Goal: Transaction & Acquisition: Download file/media

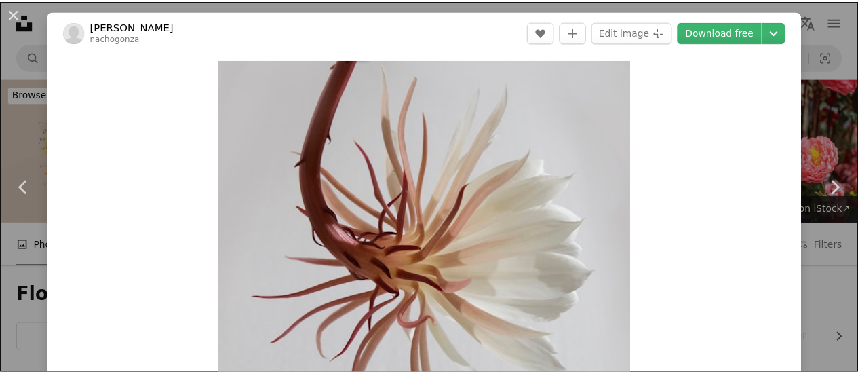
scroll to position [4547, 0]
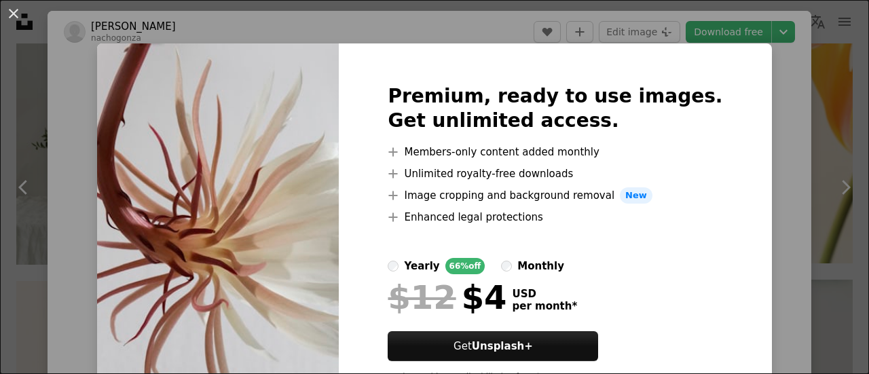
click at [703, 75] on div "Premium, ready to use images. Get unlimited access. A plus sign Members-only co…" at bounding box center [555, 238] width 432 height 391
click at [827, 75] on div "An X shape Premium, ready to use images. Get unlimited access. A plus sign Memb…" at bounding box center [434, 187] width 869 height 374
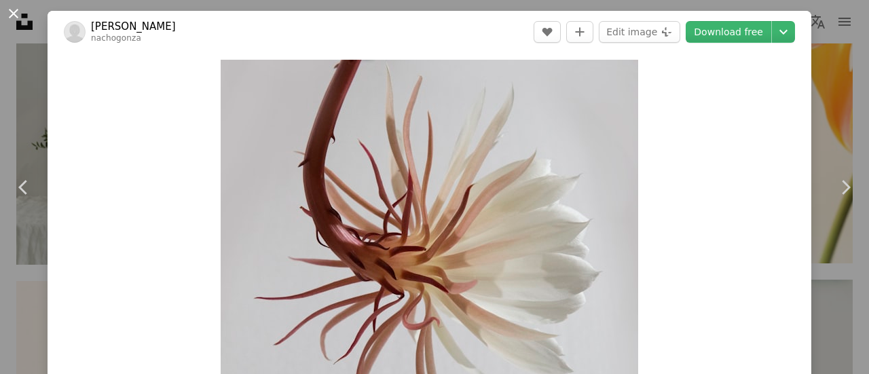
click at [22, 14] on button "An X shape" at bounding box center [13, 13] width 16 height 16
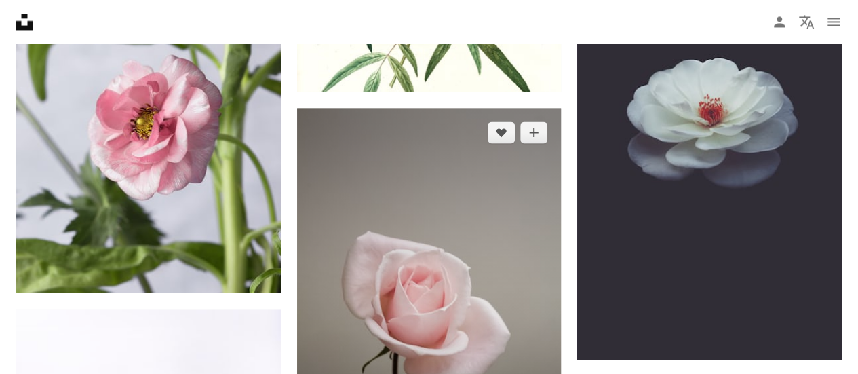
scroll to position [6311, 0]
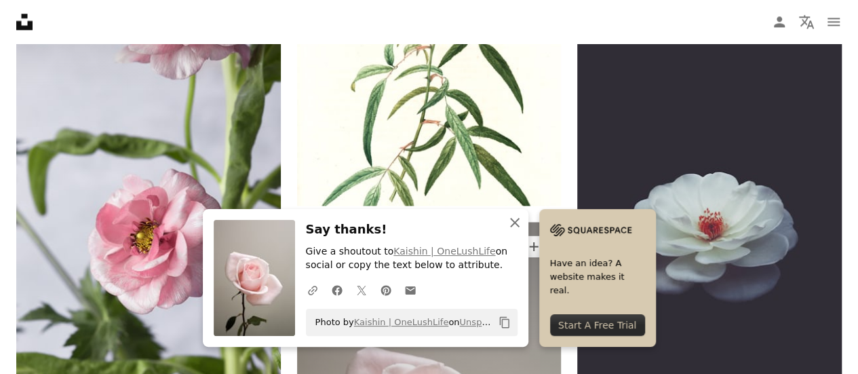
scroll to position [6176, 0]
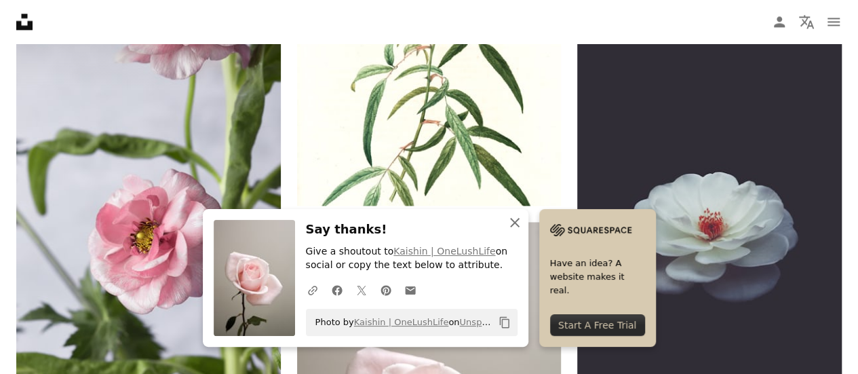
click at [523, 221] on icon "An X shape" at bounding box center [515, 222] width 16 height 16
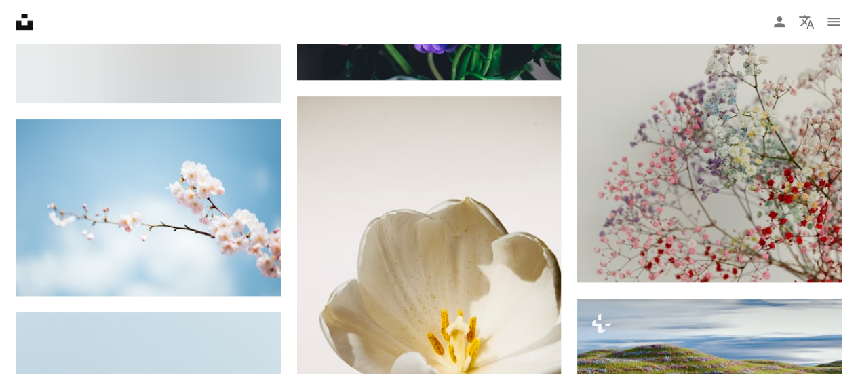
scroll to position [10655, 0]
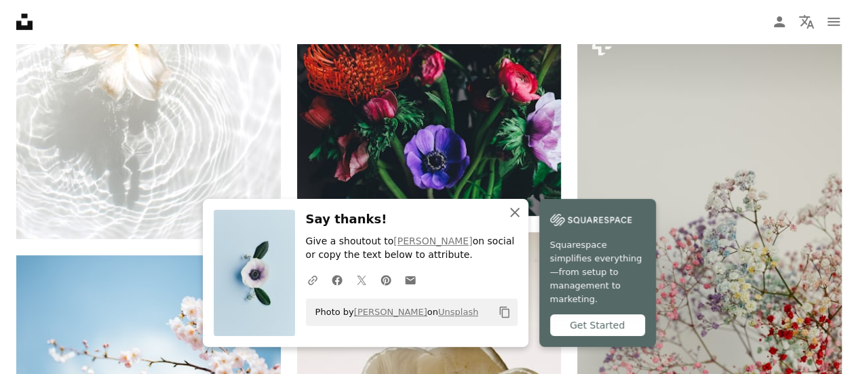
click at [523, 221] on icon "An X shape" at bounding box center [515, 212] width 16 height 16
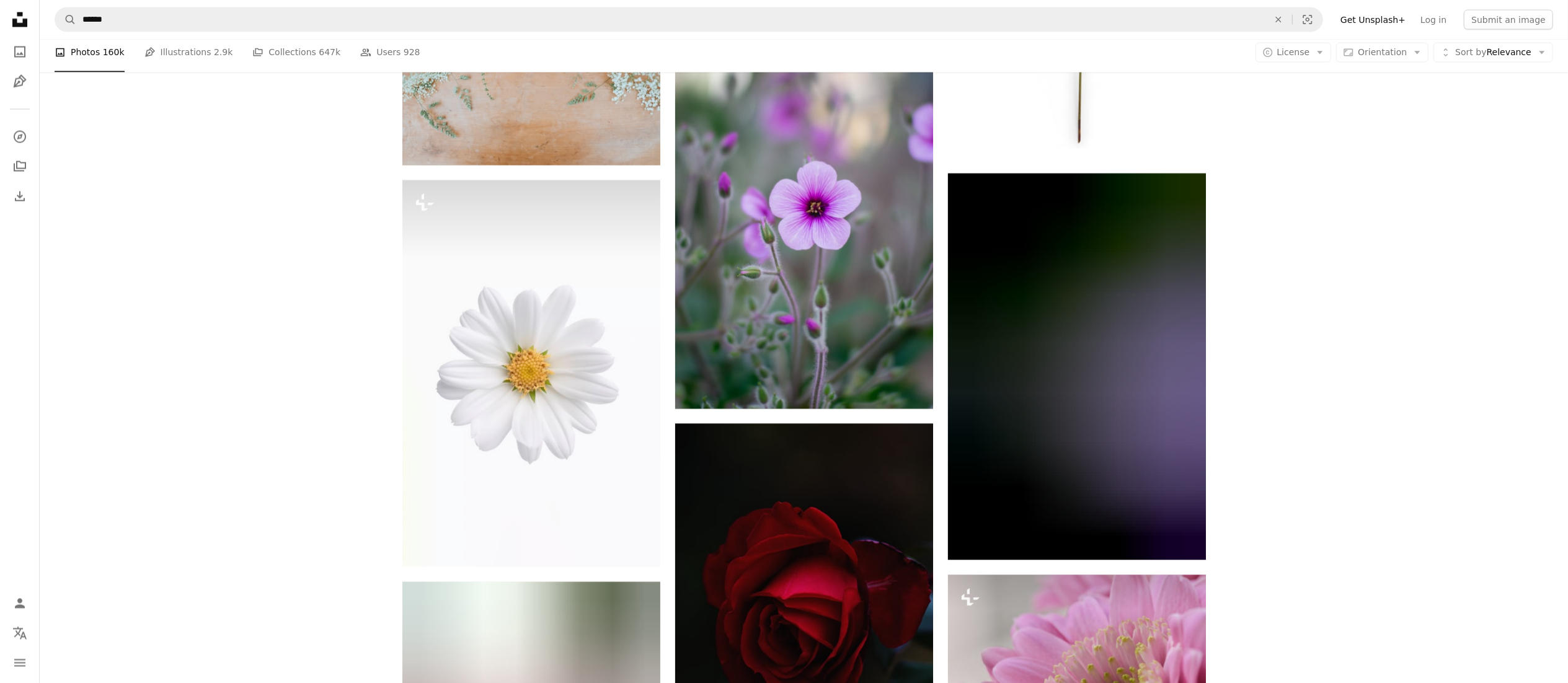
scroll to position [20697, 0]
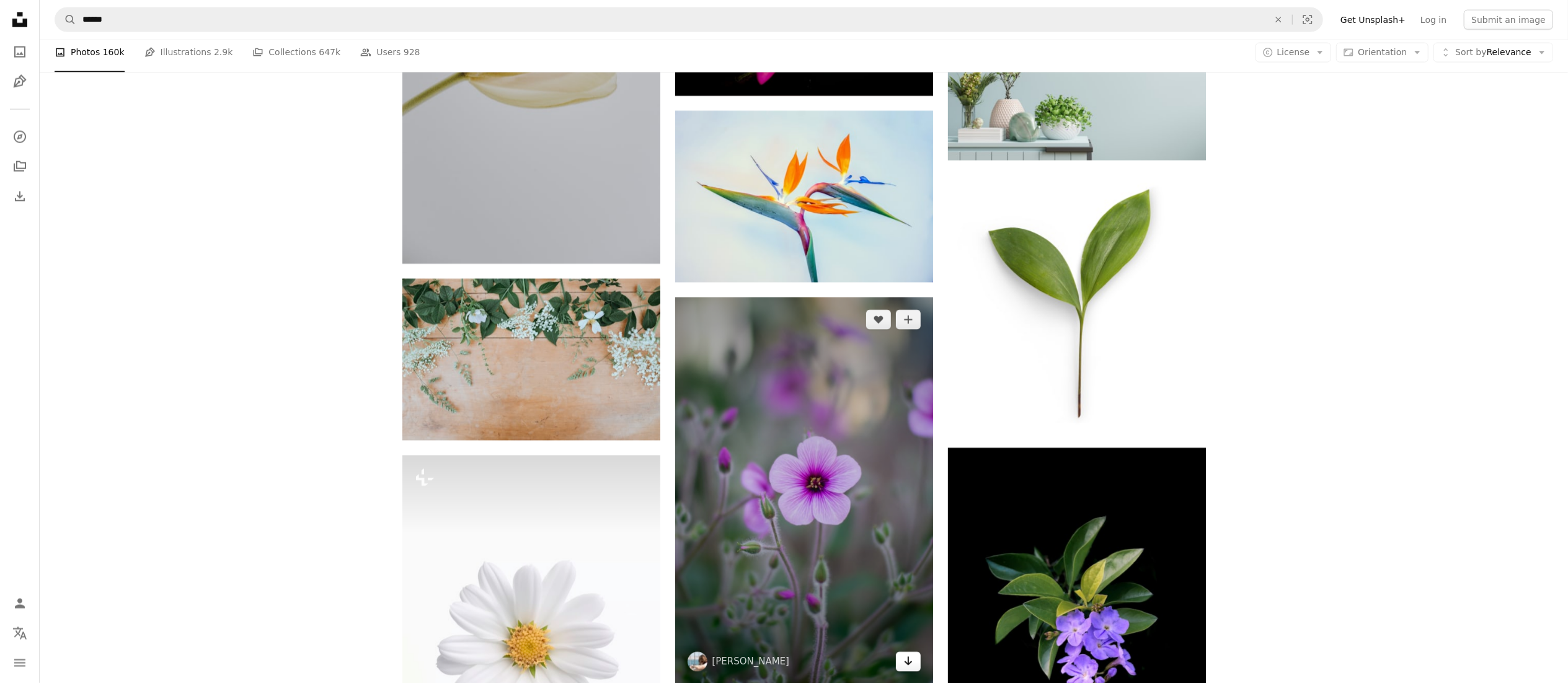
click at [793, 341] on icon "Download" at bounding box center [907, 661] width 8 height 9
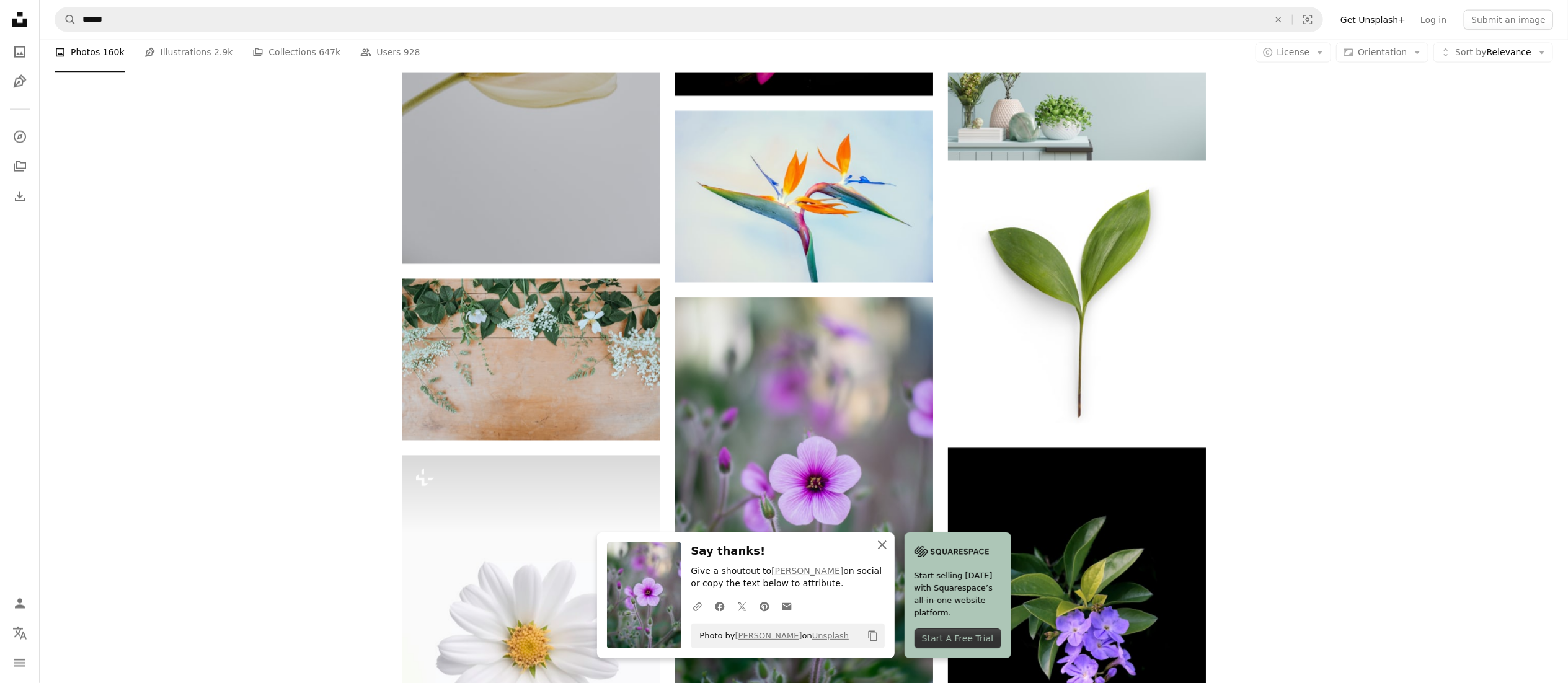
click at [793, 341] on icon "An X shape" at bounding box center [883, 544] width 15 height 15
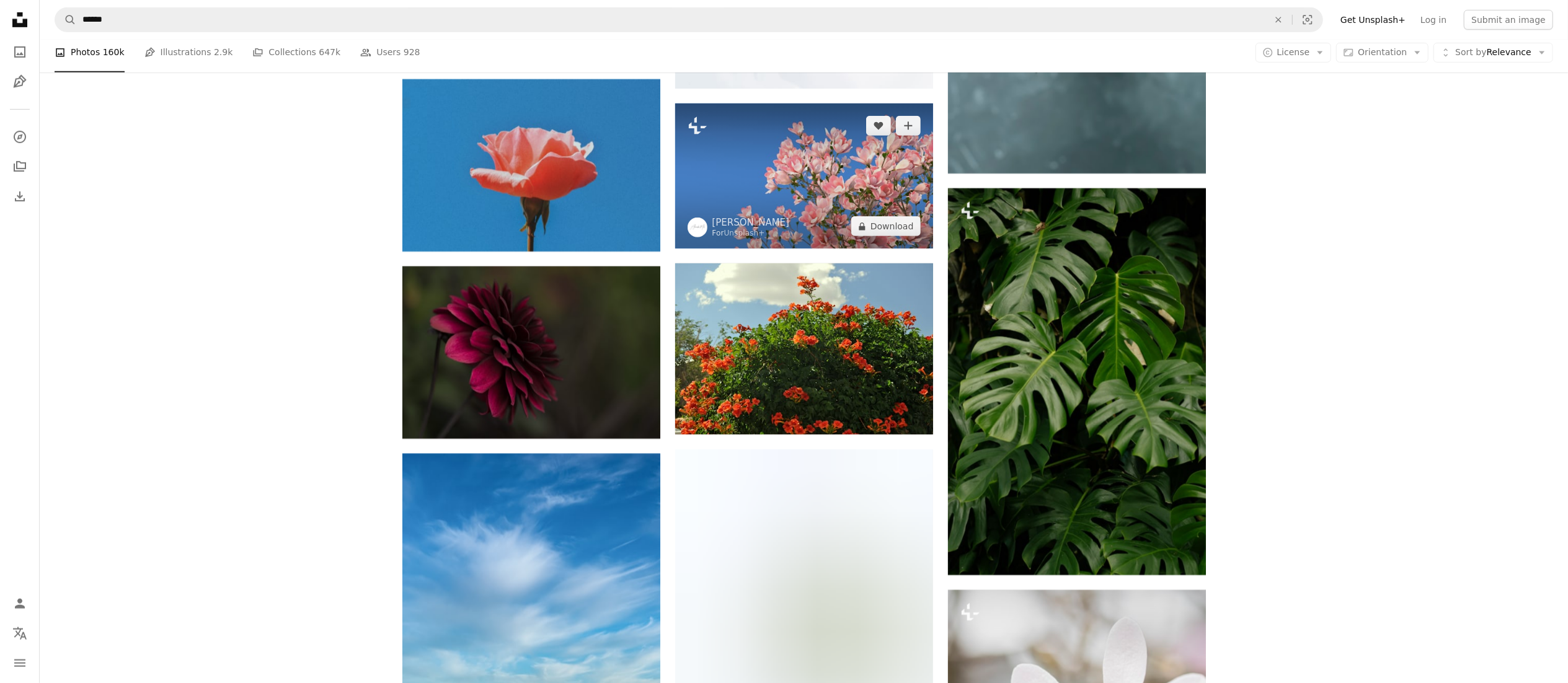
scroll to position [43253, 0]
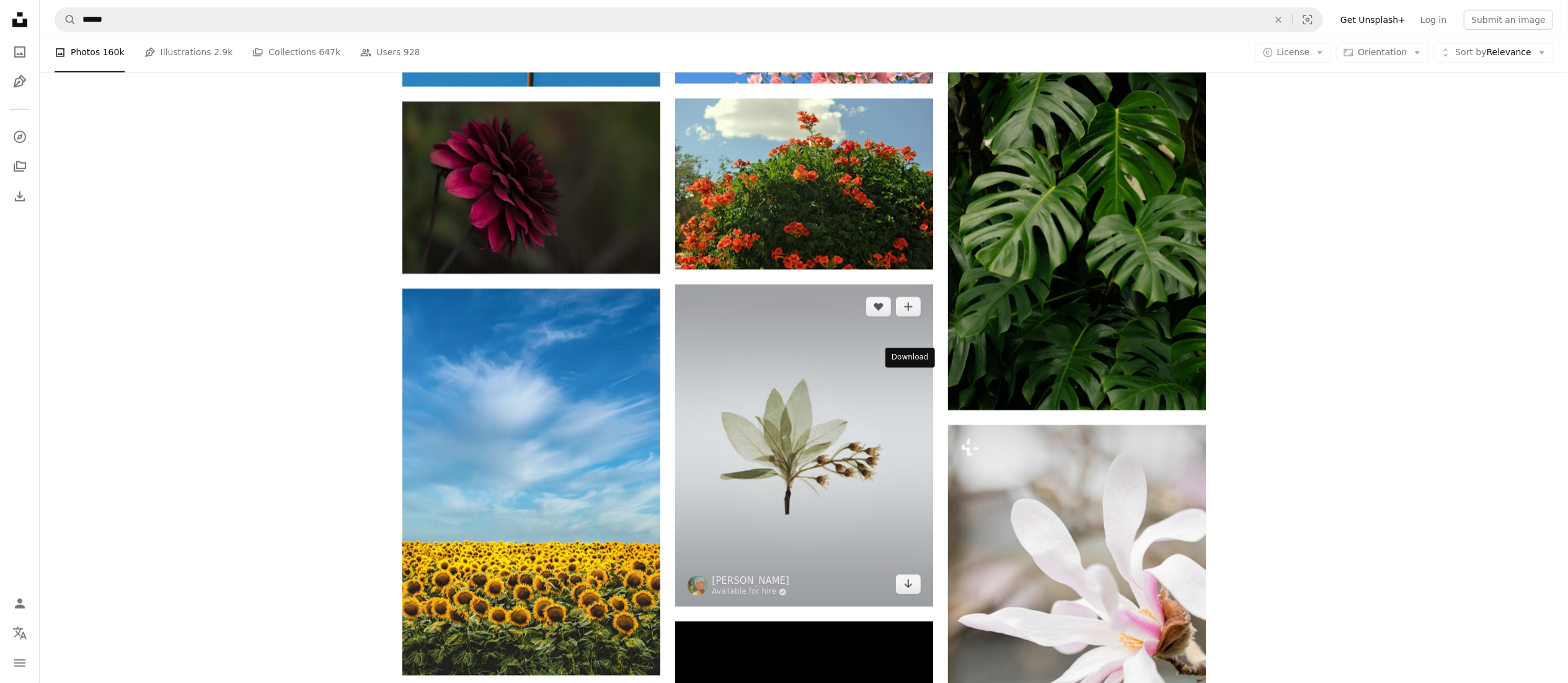
click at [793, 341] on icon "Arrow pointing down" at bounding box center [908, 583] width 10 height 15
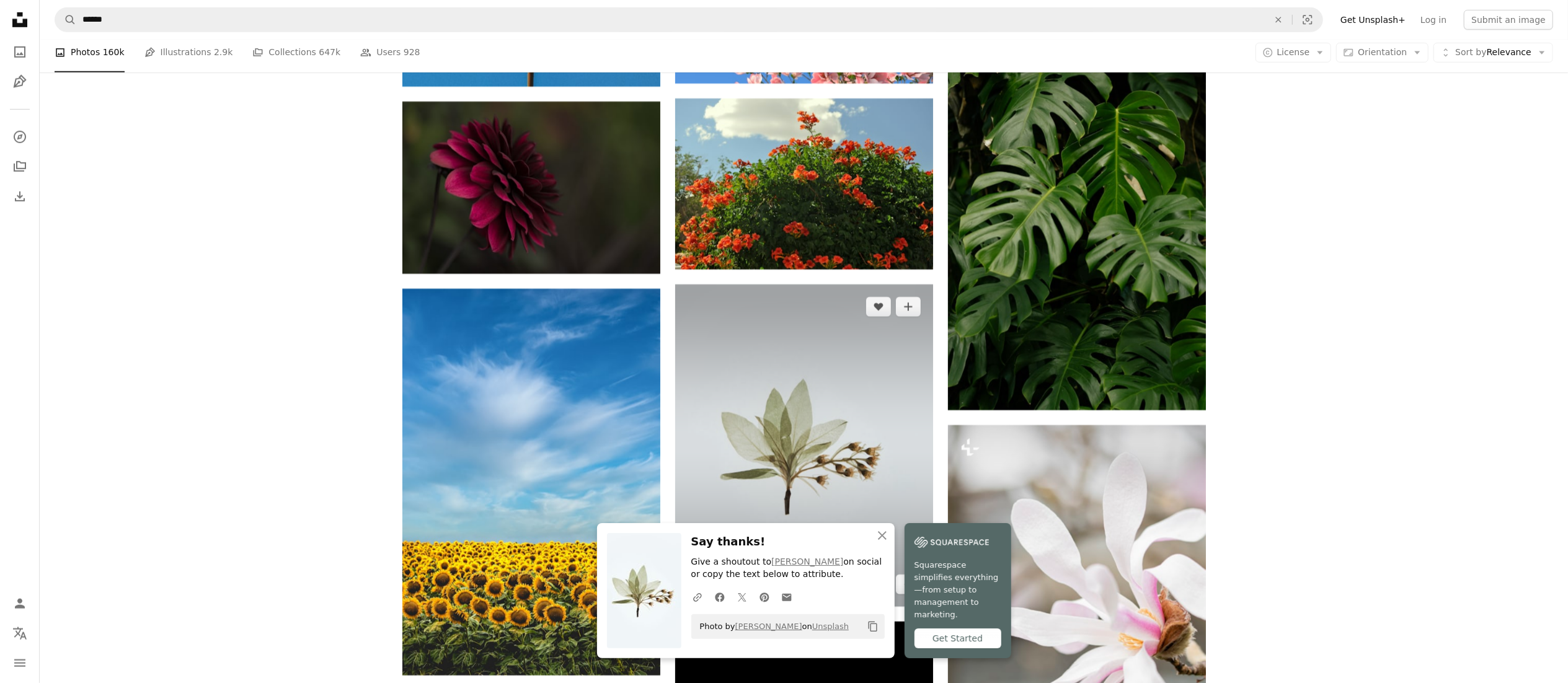
scroll to position [43996, 0]
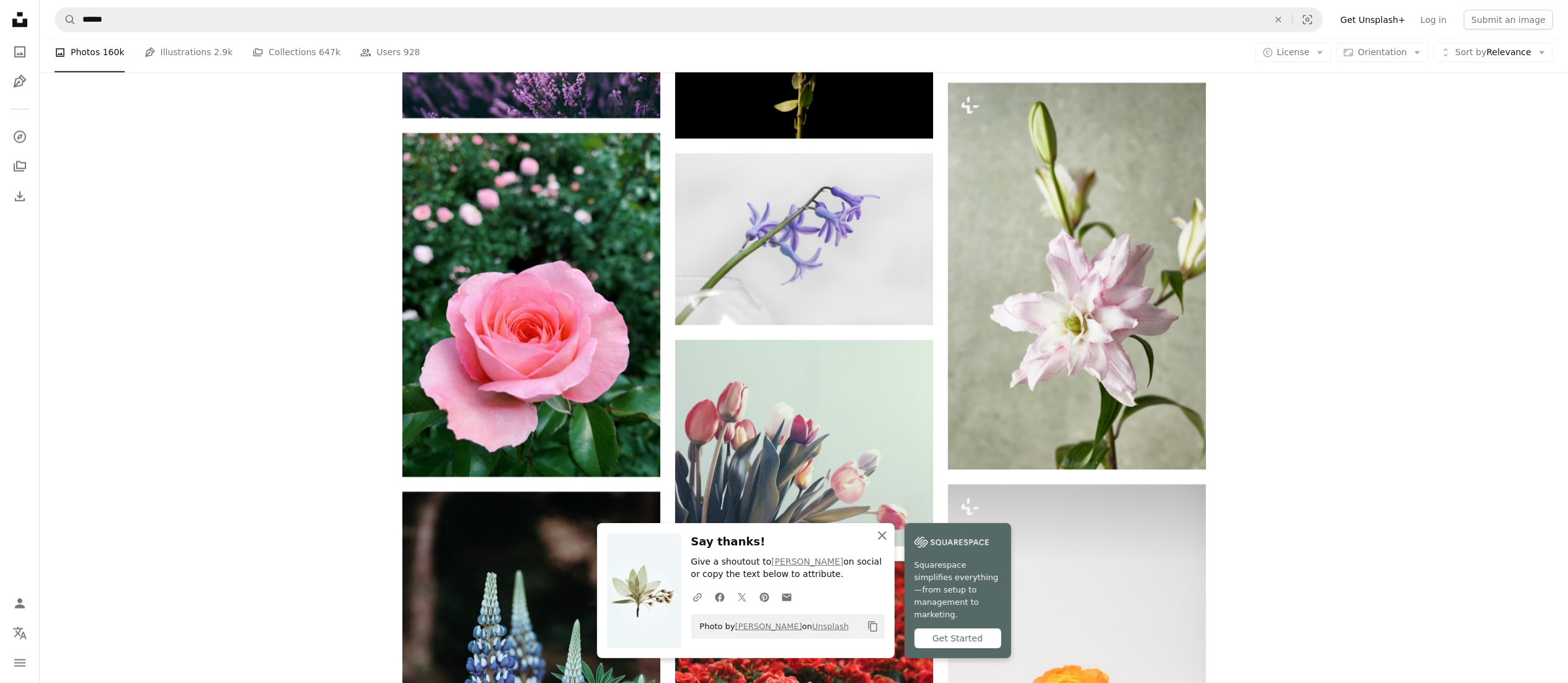
click at [793, 341] on icon "An X shape" at bounding box center [883, 535] width 15 height 15
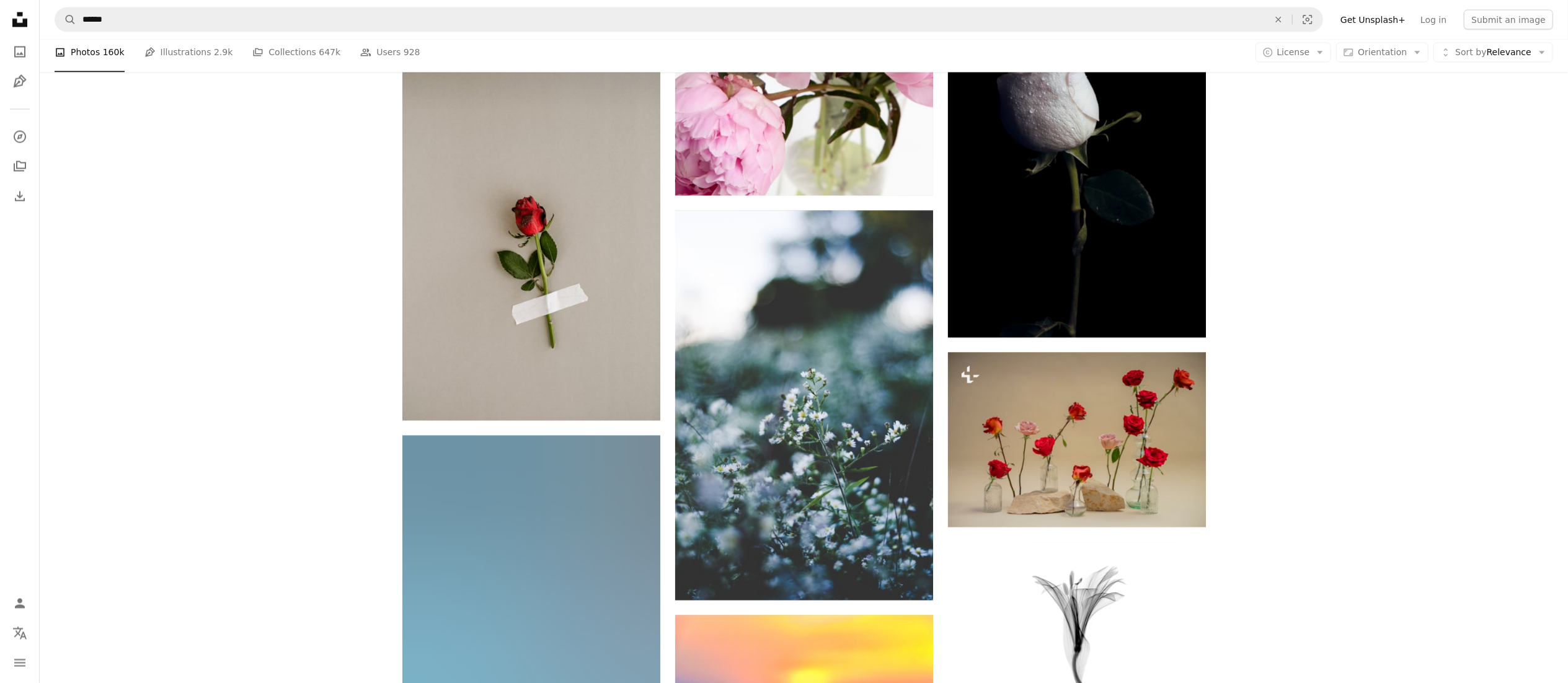
scroll to position [49326, 0]
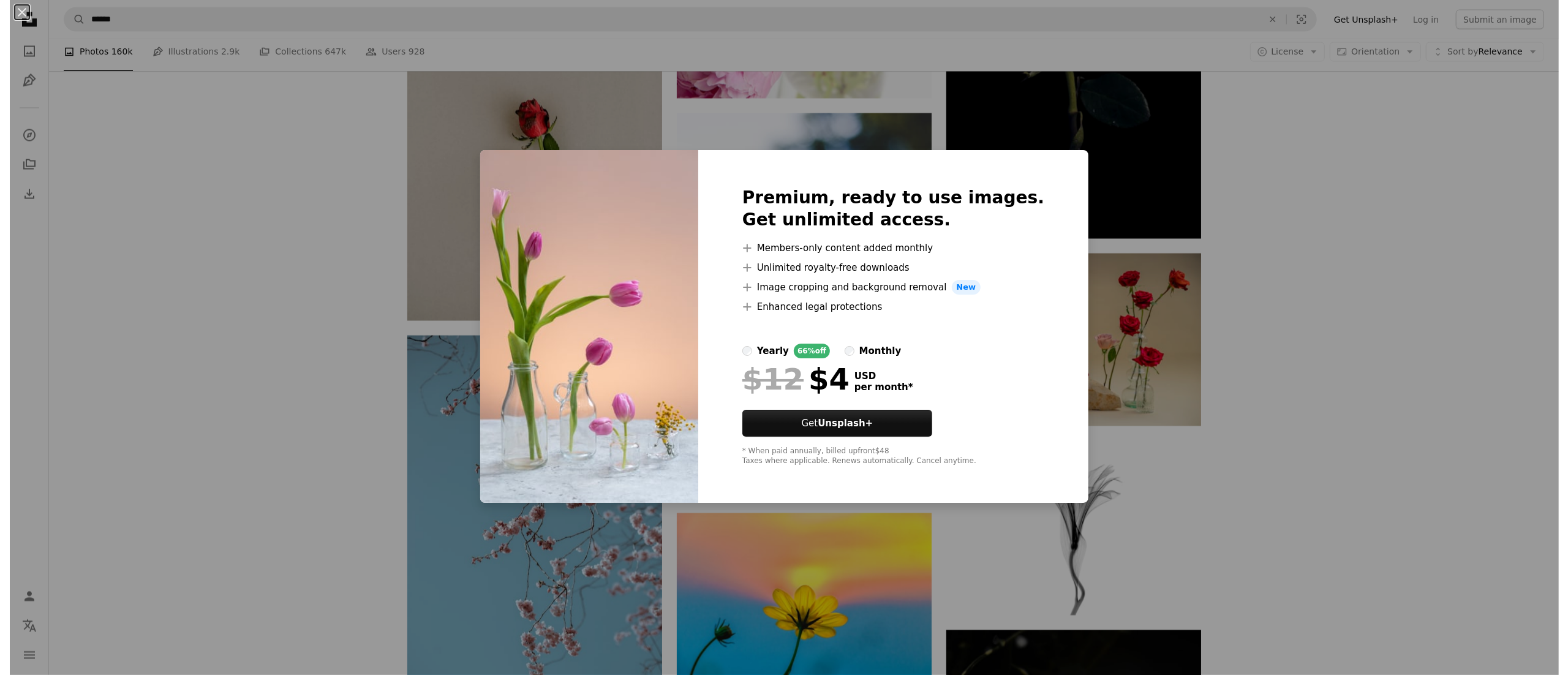
scroll to position [49238, 0]
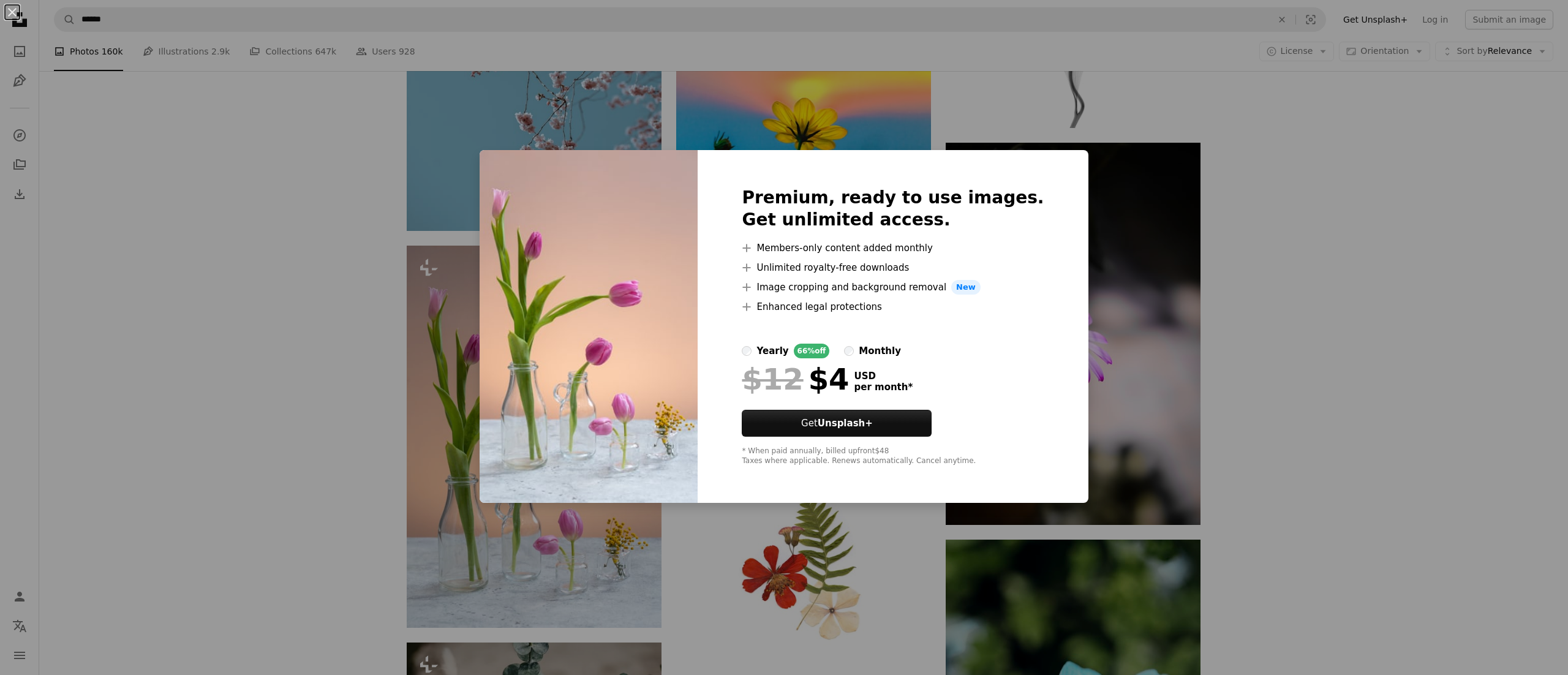
click at [654, 337] on img at bounding box center [589, 326] width 218 height 353
click at [784, 164] on div "An X shape Premium, ready to use images. Get unlimited access. A plus sign Memb…" at bounding box center [784, 338] width 1568 height 675
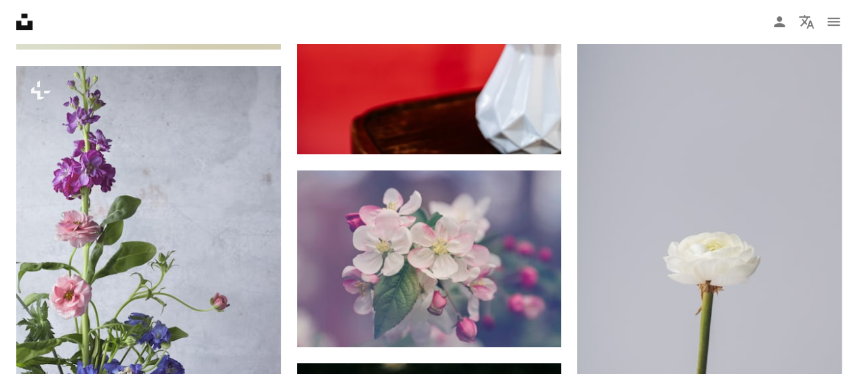
scroll to position [54564, 0]
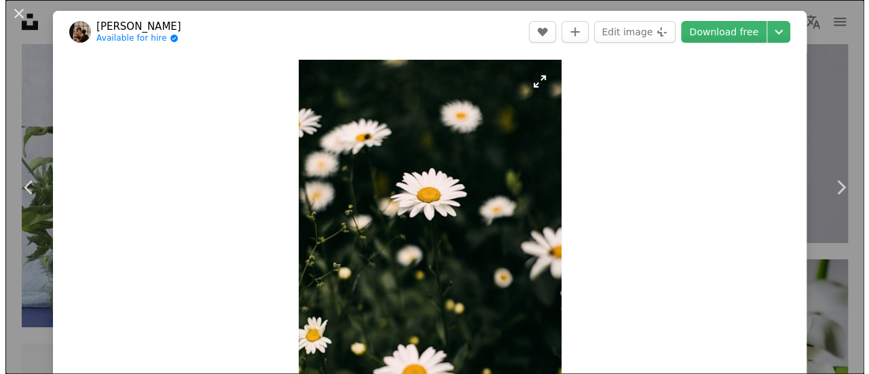
scroll to position [54700, 0]
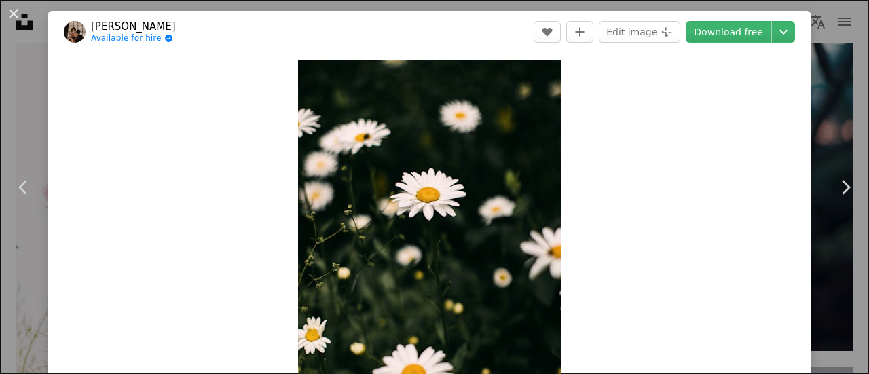
drag, startPoint x: 12, startPoint y: 11, endPoint x: 93, endPoint y: 6, distance: 80.9
click at [12, 11] on button "An X shape" at bounding box center [13, 13] width 16 height 16
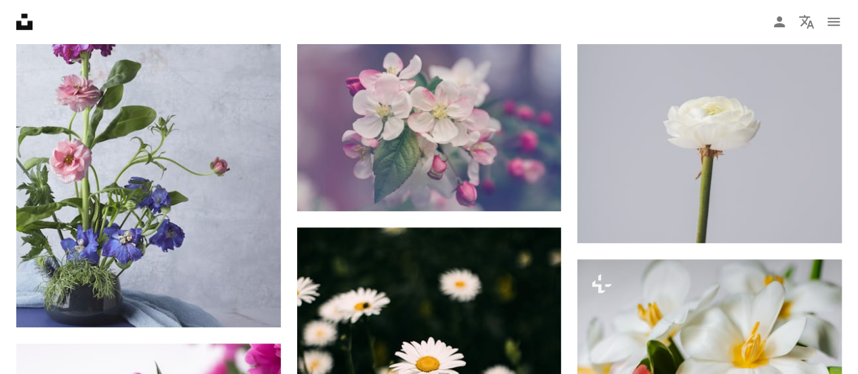
scroll to position [54292, 0]
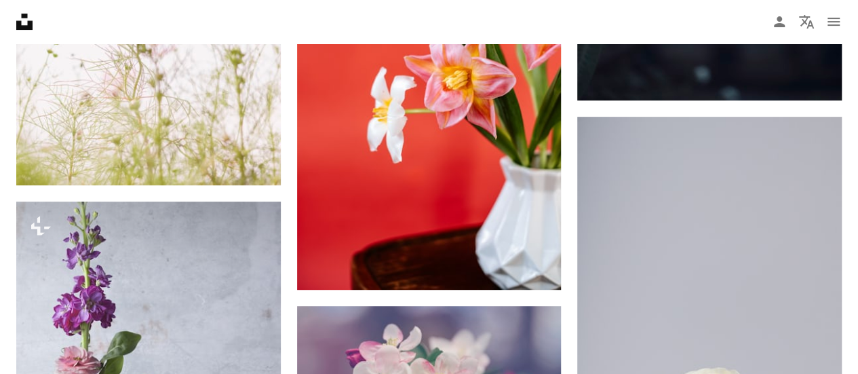
click at [29, 18] on icon "Unsplash logo Unsplash Home" at bounding box center [24, 21] width 27 height 27
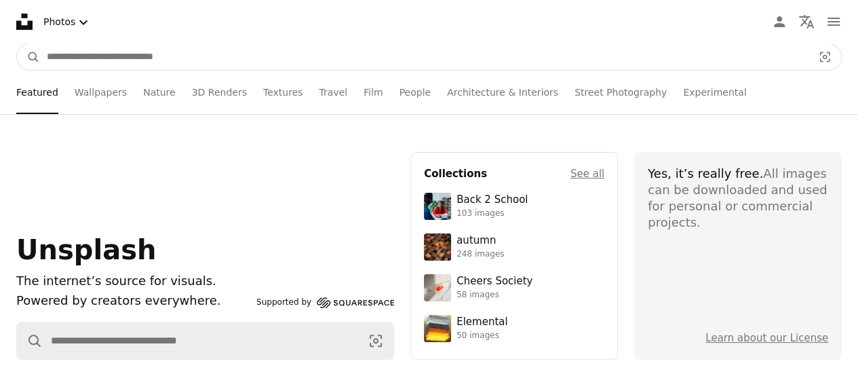
click at [121, 56] on input "Find visuals sitewide" at bounding box center [424, 57] width 769 height 26
type input "**********"
click button "A magnifying glass" at bounding box center [28, 57] width 23 height 26
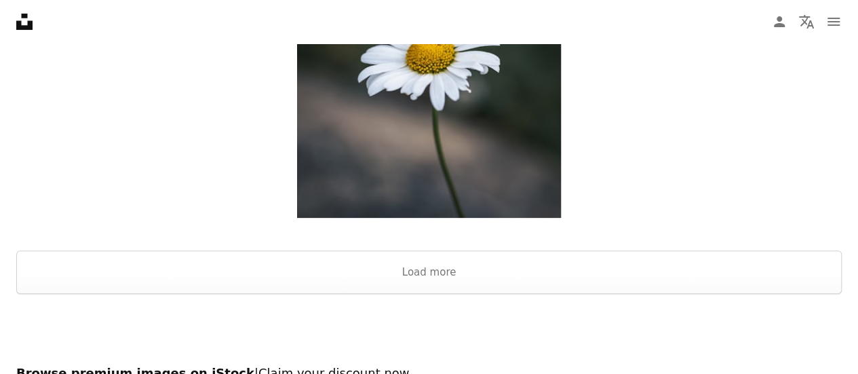
scroll to position [2680, 0]
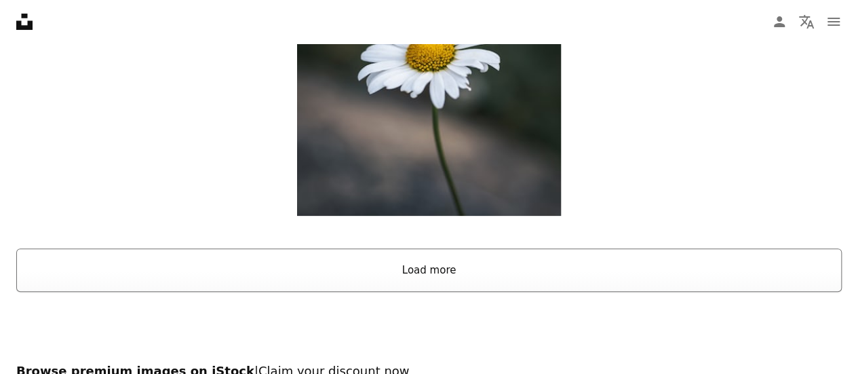
click at [357, 248] on button "Load more" at bounding box center [429, 269] width 826 height 43
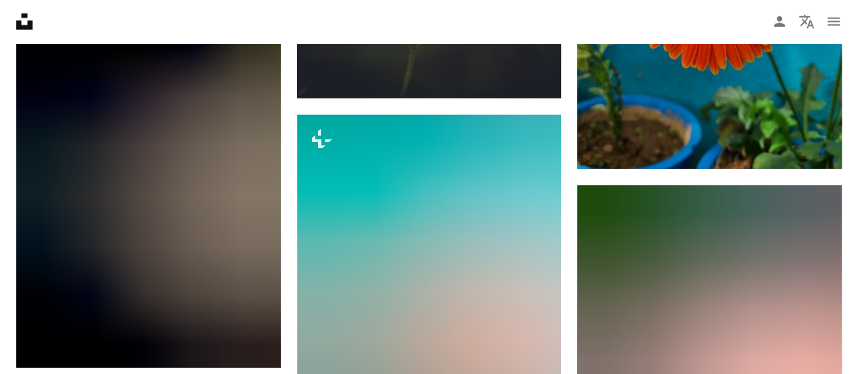
scroll to position [22360, 0]
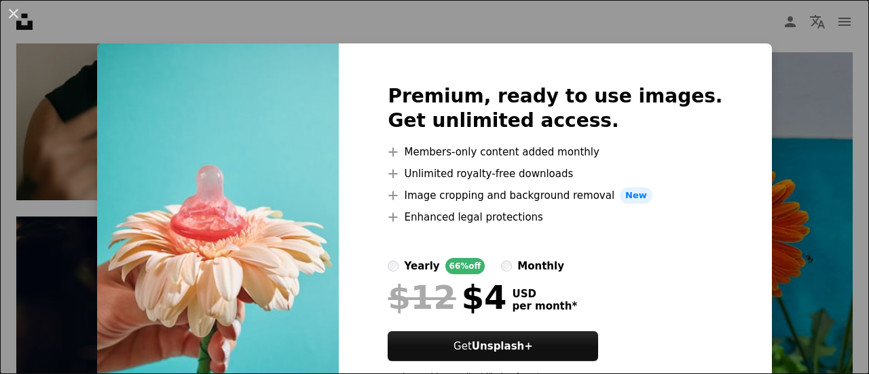
click at [313, 242] on img at bounding box center [218, 238] width 242 height 391
click at [750, 54] on div "An X shape Premium, ready to use images. Get unlimited access. A plus sign Memb…" at bounding box center [434, 187] width 869 height 374
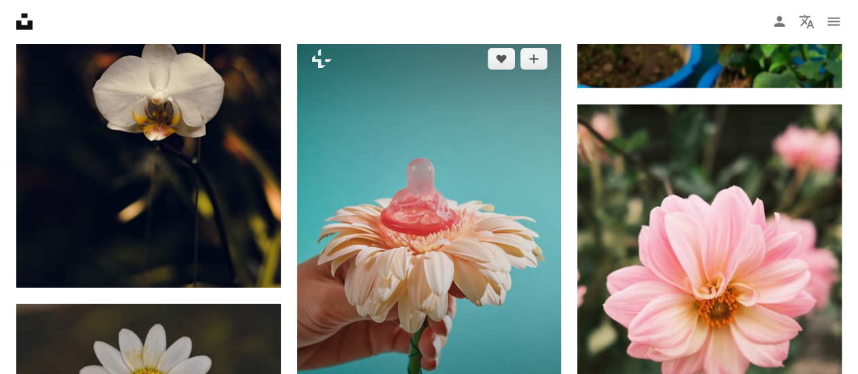
scroll to position [22360, 0]
